Goal: Task Accomplishment & Management: Use online tool/utility

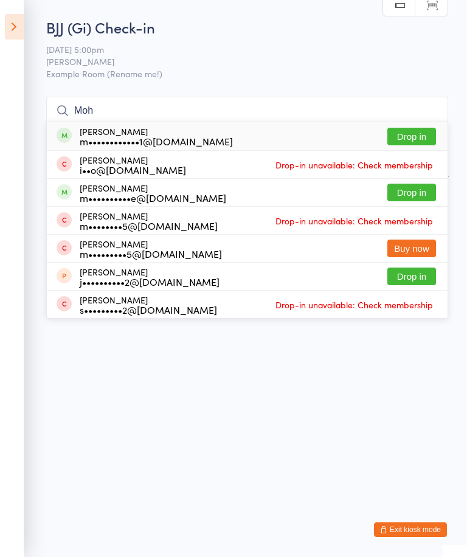
type input "Moh"
click at [417, 139] on button "Drop in" at bounding box center [411, 137] width 49 height 18
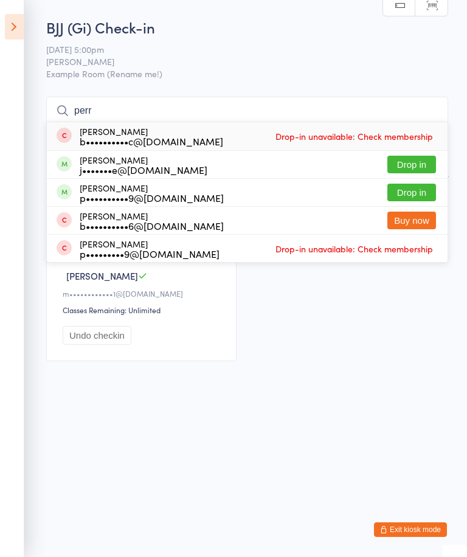
type input "perr"
click at [413, 188] on button "Drop in" at bounding box center [411, 193] width 49 height 18
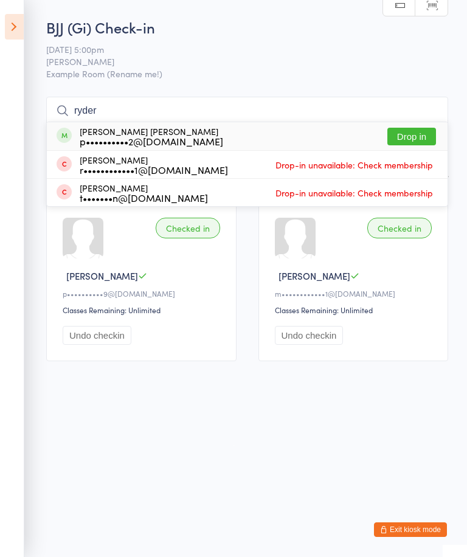
type input "ryder"
click at [410, 128] on button "Drop in" at bounding box center [411, 137] width 49 height 18
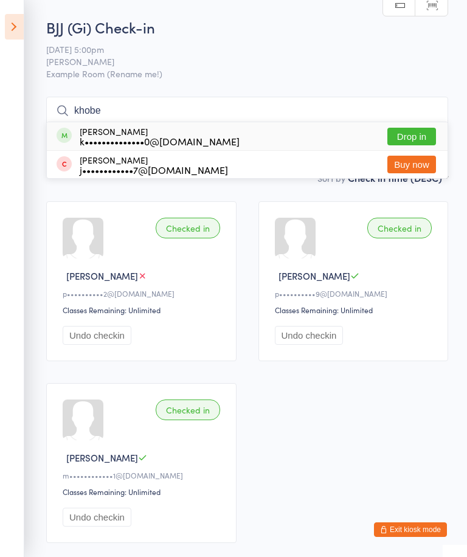
type input "khobe"
click at [413, 131] on button "Drop in" at bounding box center [411, 137] width 49 height 18
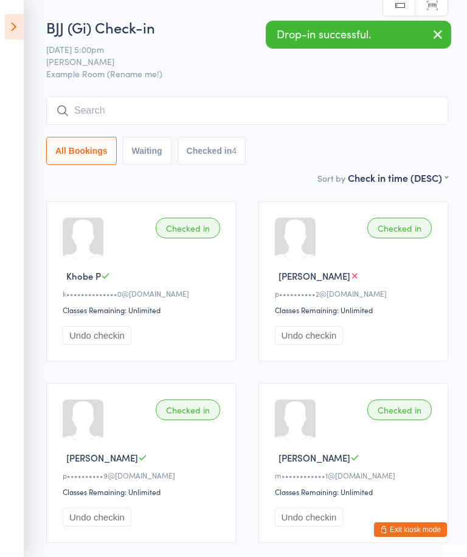
click at [49, 165] on button "All Bookings" at bounding box center [81, 151] width 70 height 28
click at [278, 116] on input "search" at bounding box center [247, 111] width 402 height 28
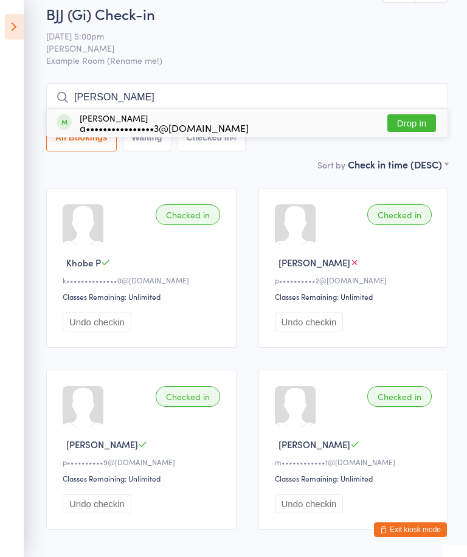
scroll to position [8, 0]
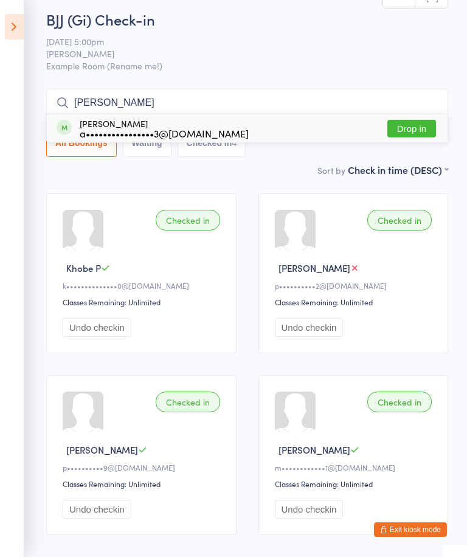
type input "[PERSON_NAME]"
click at [416, 127] on button "Drop in" at bounding box center [411, 129] width 49 height 18
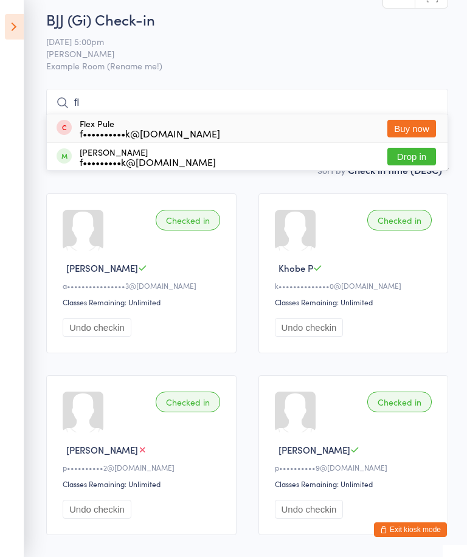
type input "fl"
click at [413, 164] on button "Drop in" at bounding box center [411, 157] width 49 height 18
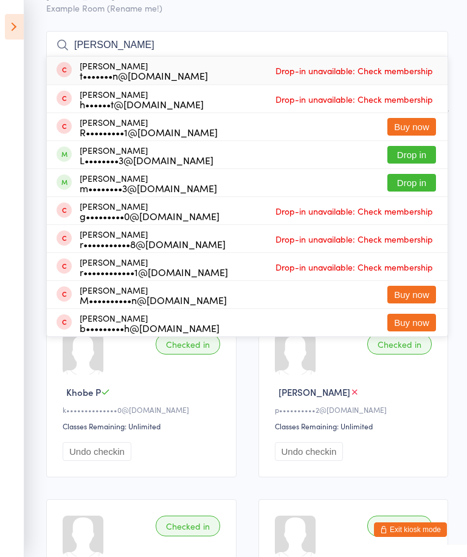
scroll to position [67, 0]
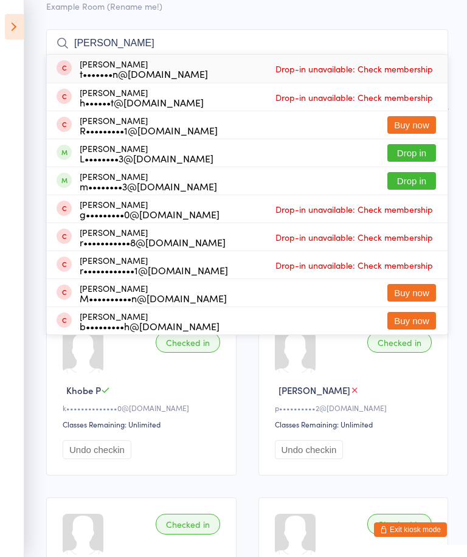
type input "[PERSON_NAME]"
click at [394, 179] on button "Drop in" at bounding box center [411, 181] width 49 height 18
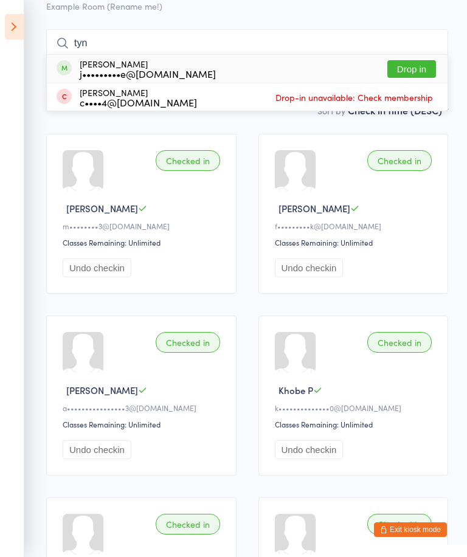
type input "tyn"
click at [411, 69] on button "Drop in" at bounding box center [411, 69] width 49 height 18
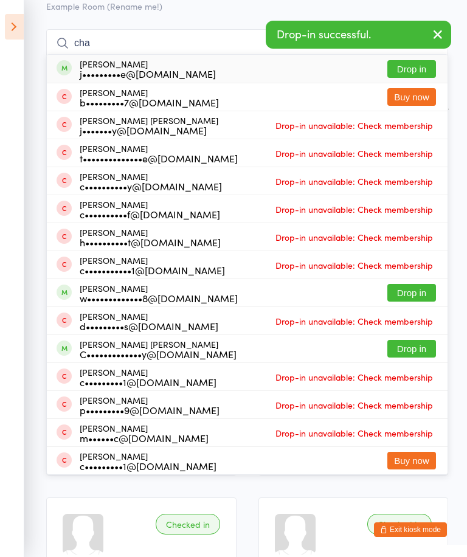
type input "cha"
click at [422, 68] on button "Drop in" at bounding box center [411, 69] width 49 height 18
